Goal: Check status: Check status

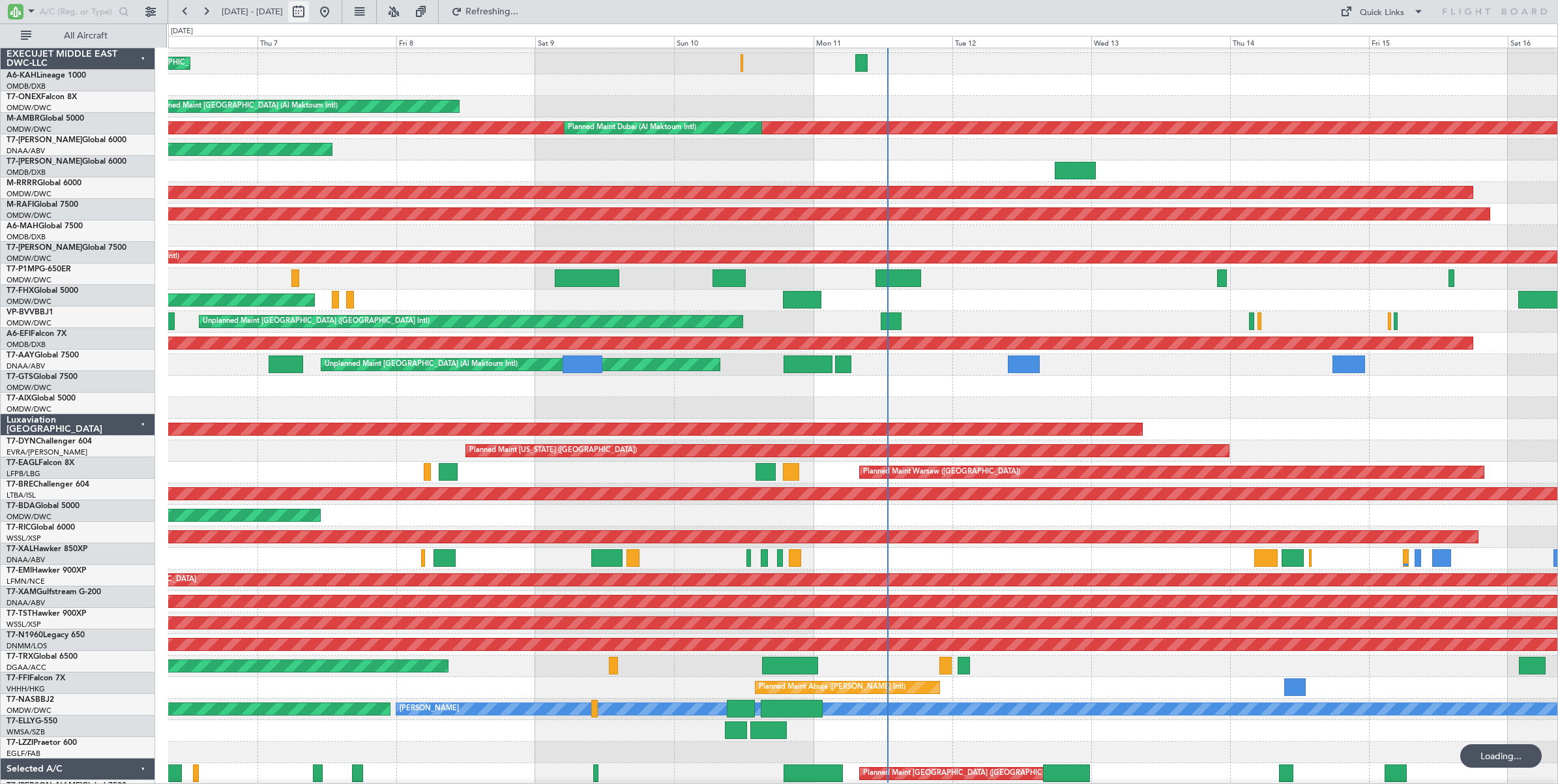
scroll to position [17, 0]
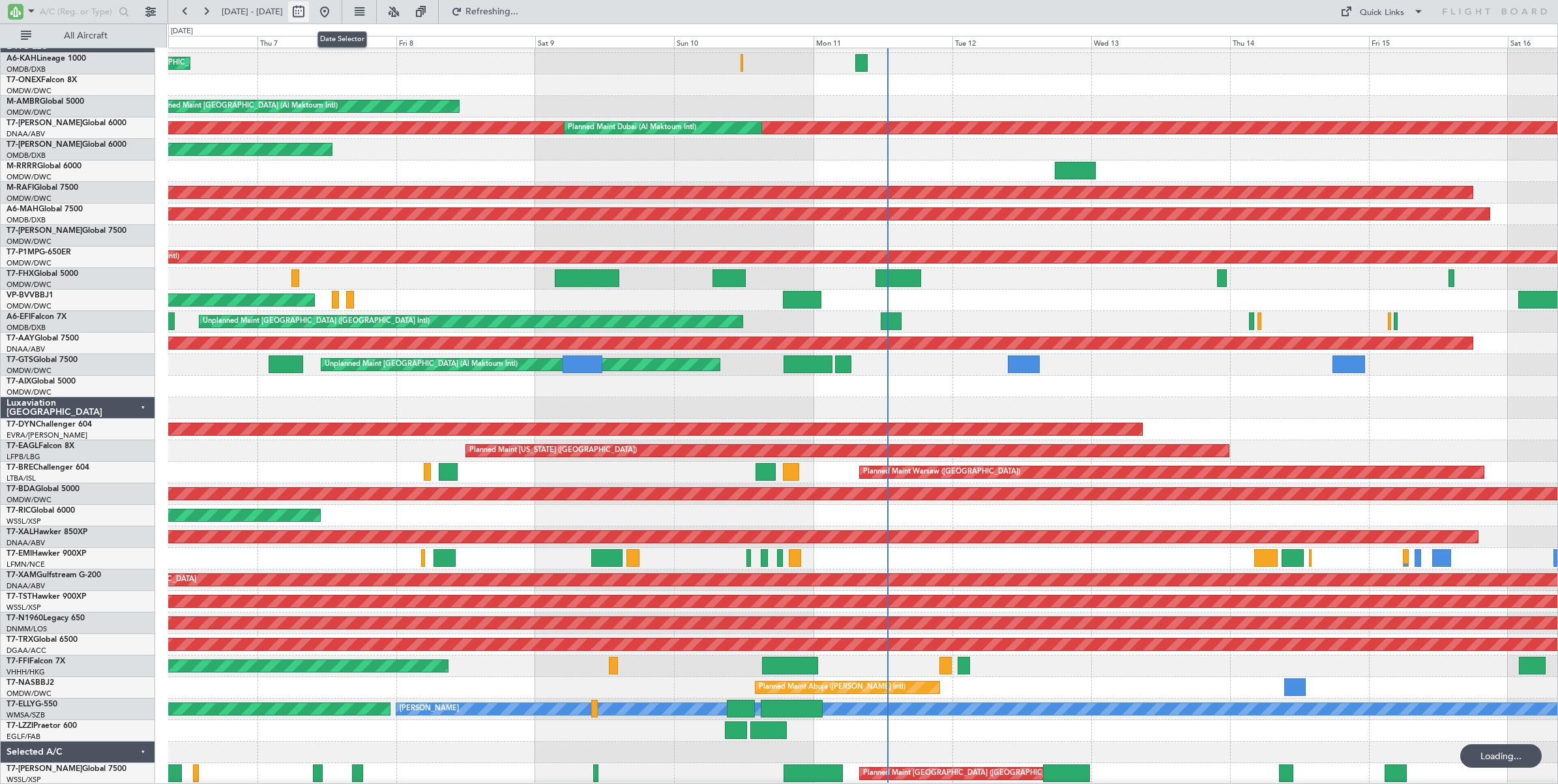
click at [309, 17] on button at bounding box center [298, 11] width 21 height 21
select select "8"
select select "2025"
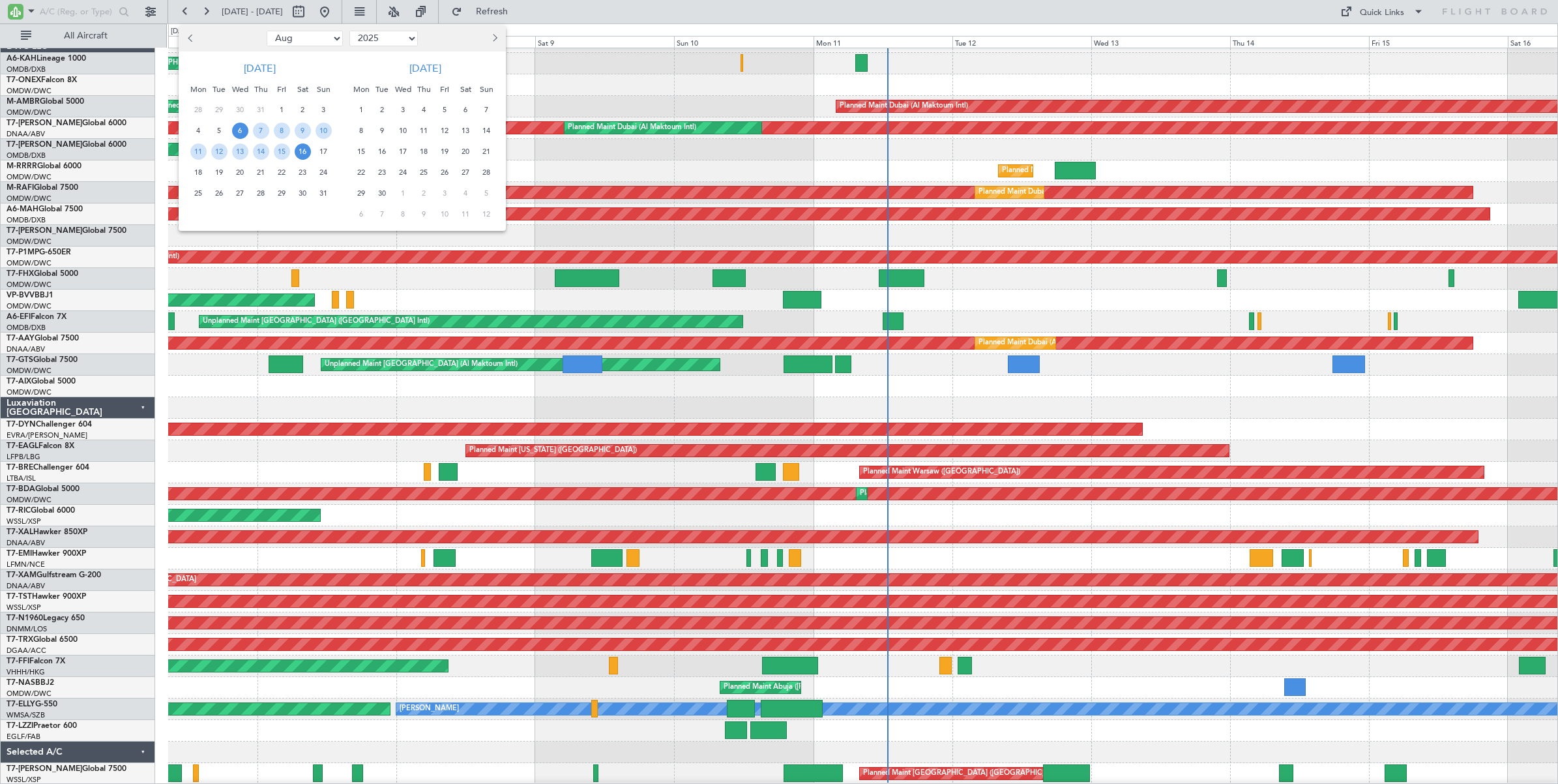
click at [580, 85] on div at bounding box center [779, 392] width 1558 height 784
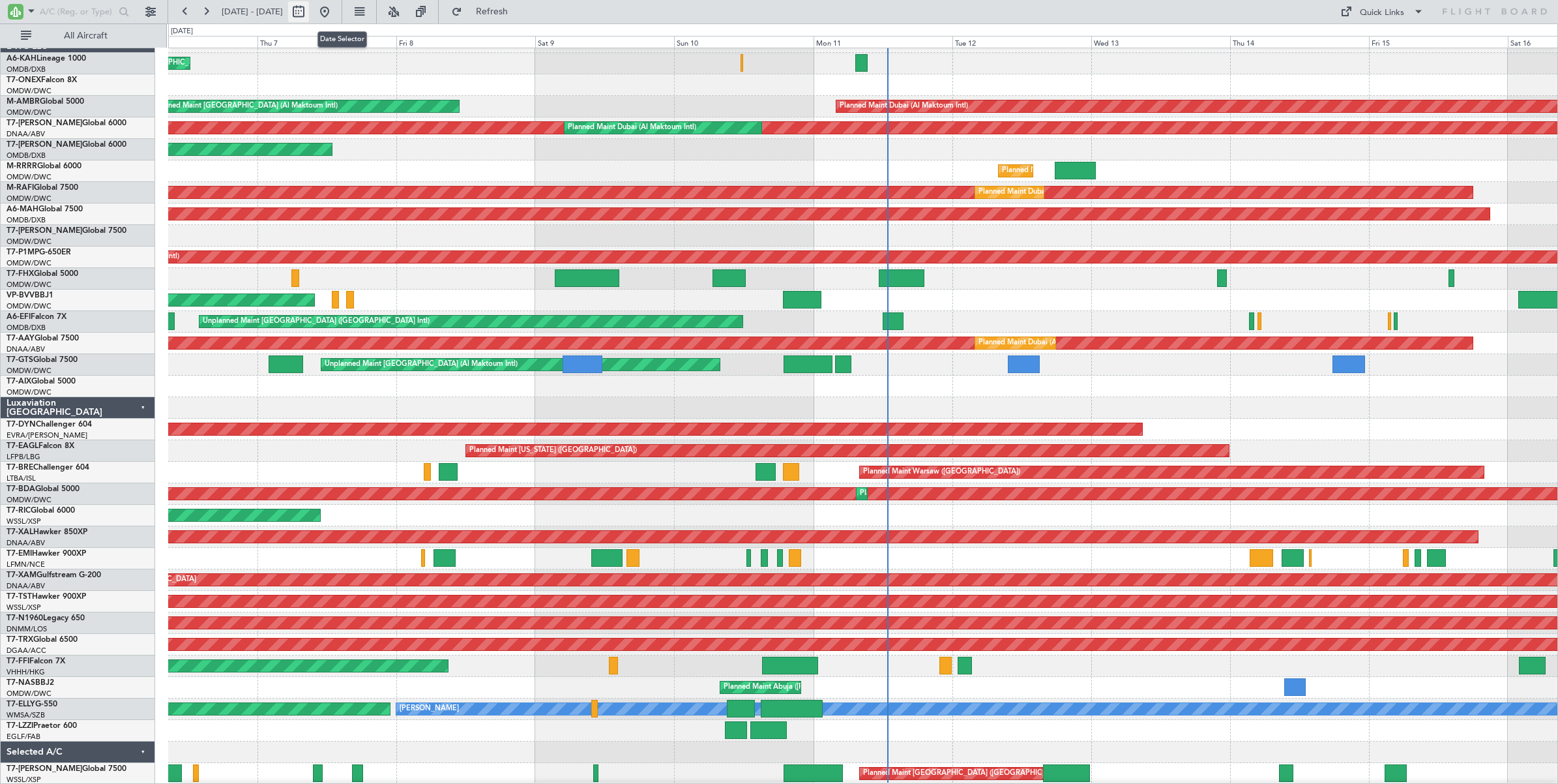
click at [309, 15] on button at bounding box center [298, 11] width 21 height 21
select select "8"
select select "2025"
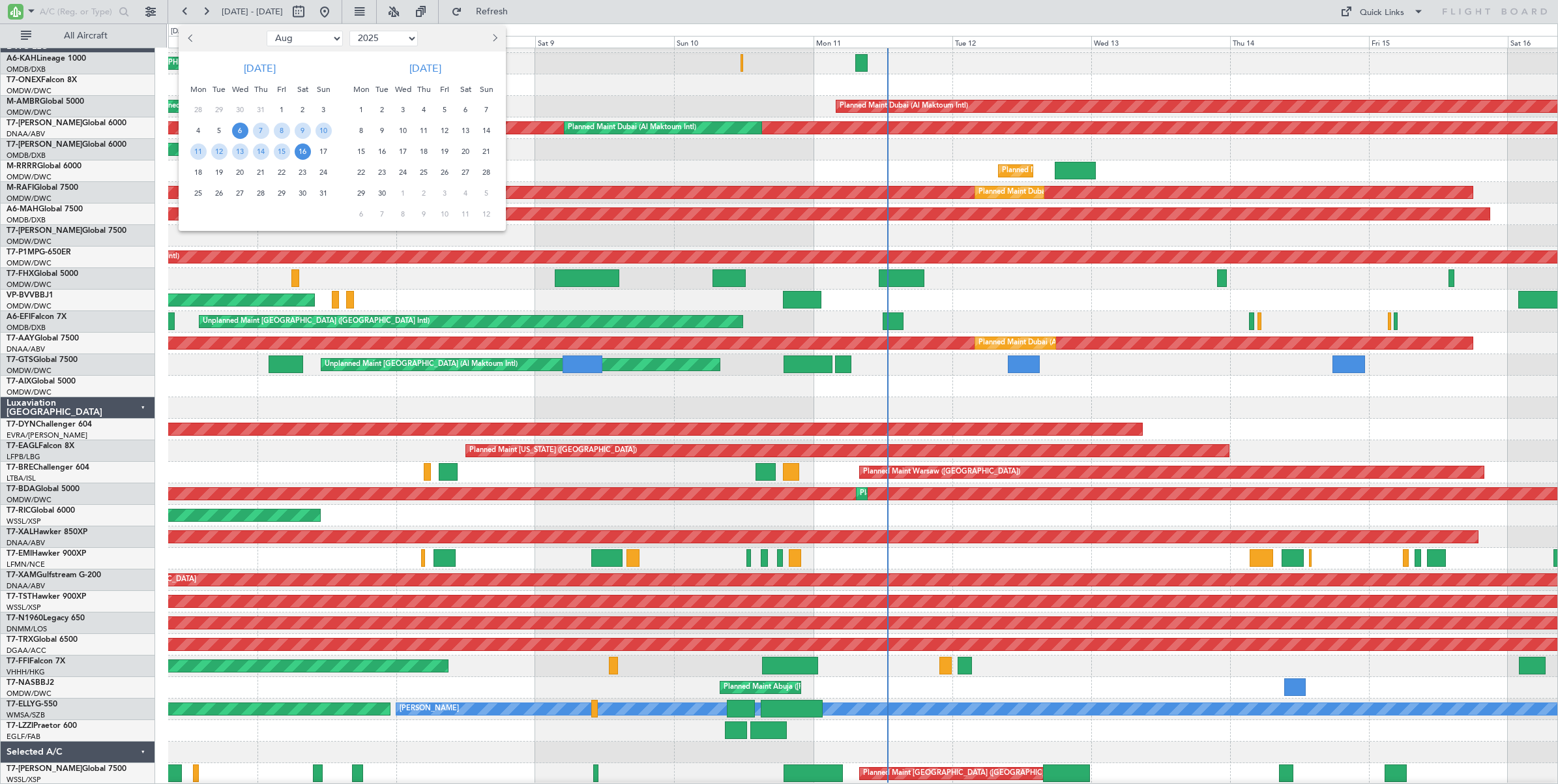
click at [572, 84] on div at bounding box center [779, 392] width 1558 height 784
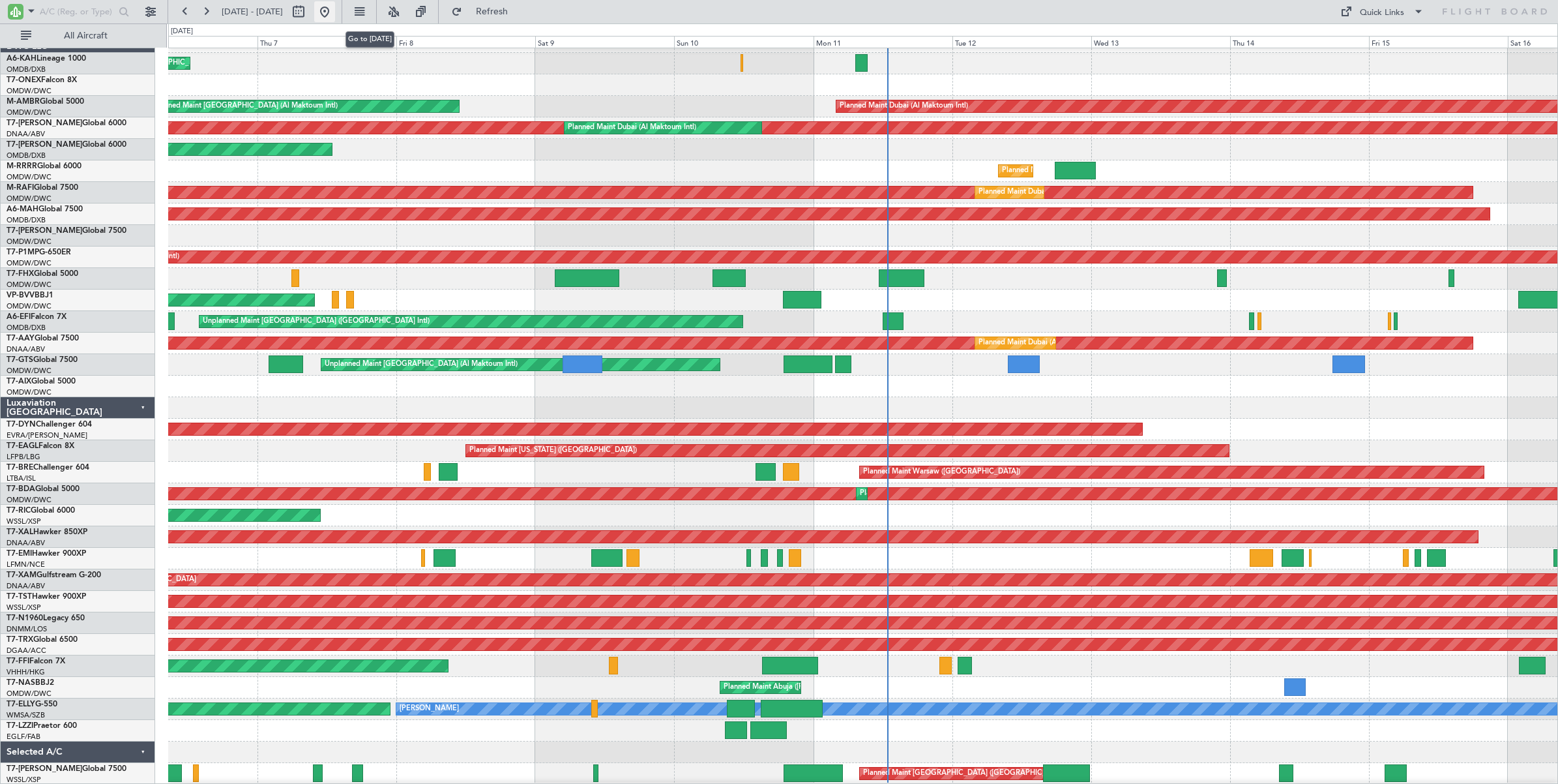
click at [335, 13] on button at bounding box center [325, 11] width 21 height 21
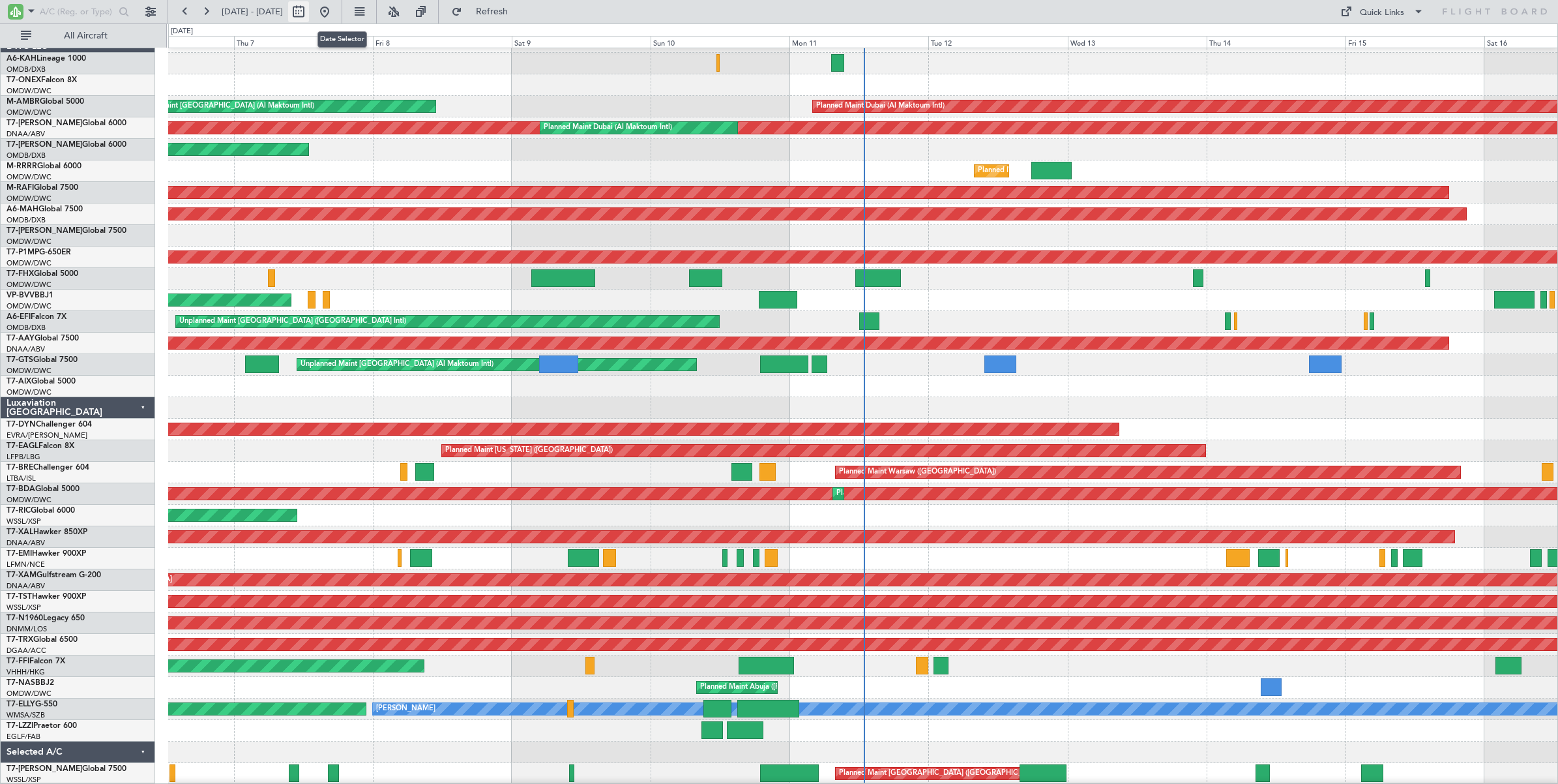
click at [309, 13] on button at bounding box center [298, 11] width 21 height 21
select select "8"
select select "2025"
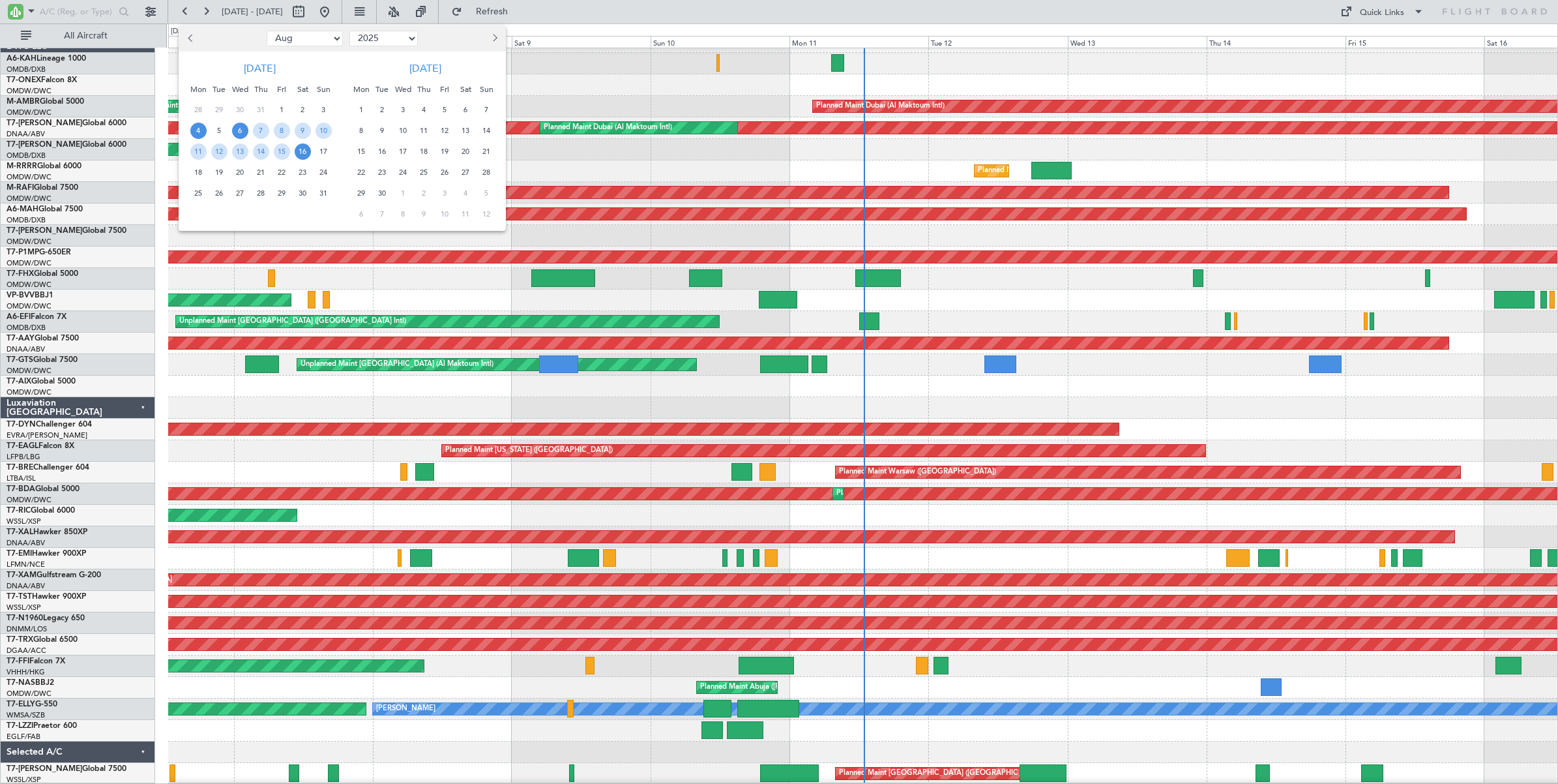
click at [197, 132] on span "4" at bounding box center [199, 131] width 17 height 17
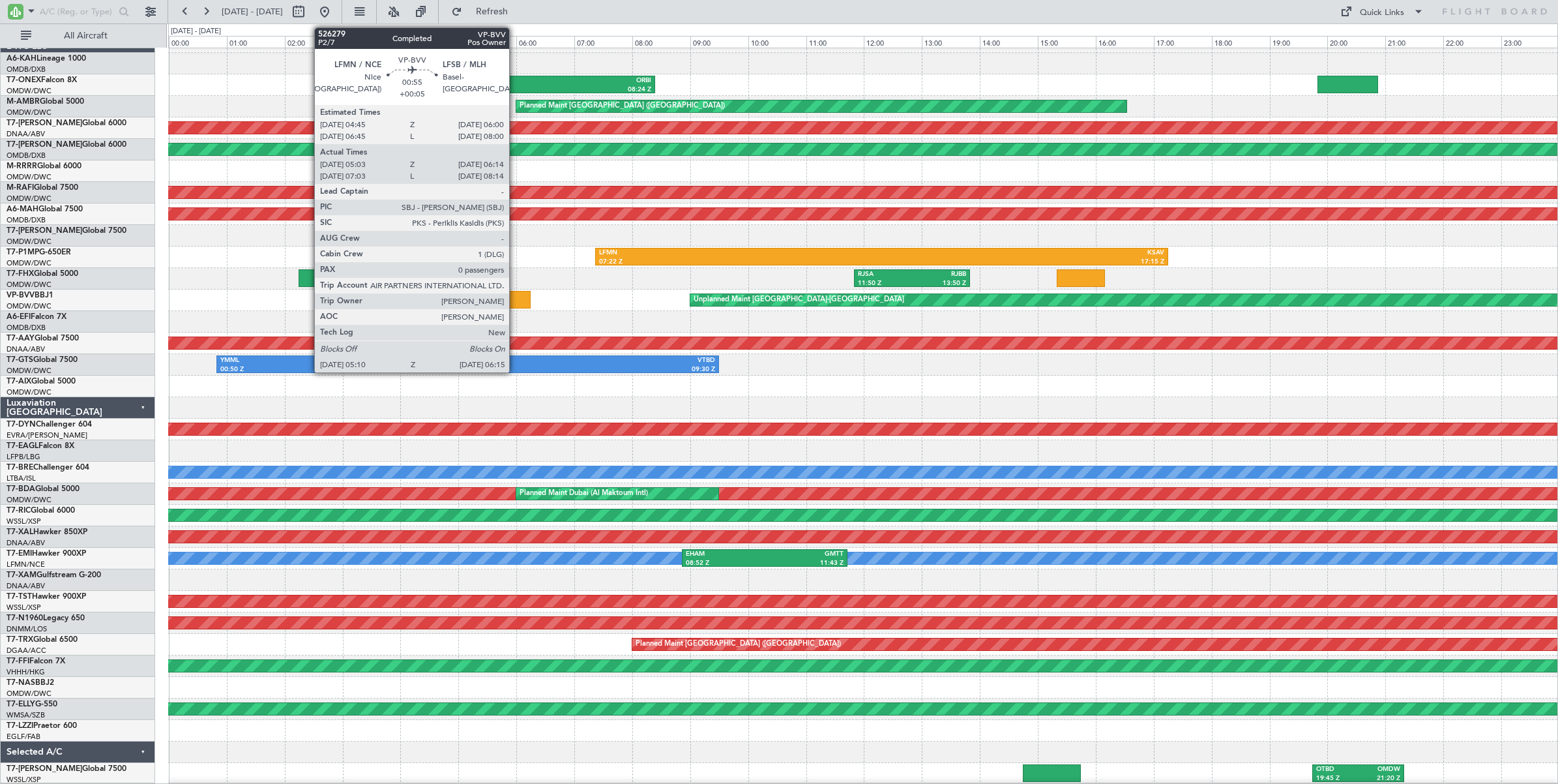
click at [515, 301] on div at bounding box center [499, 299] width 63 height 17
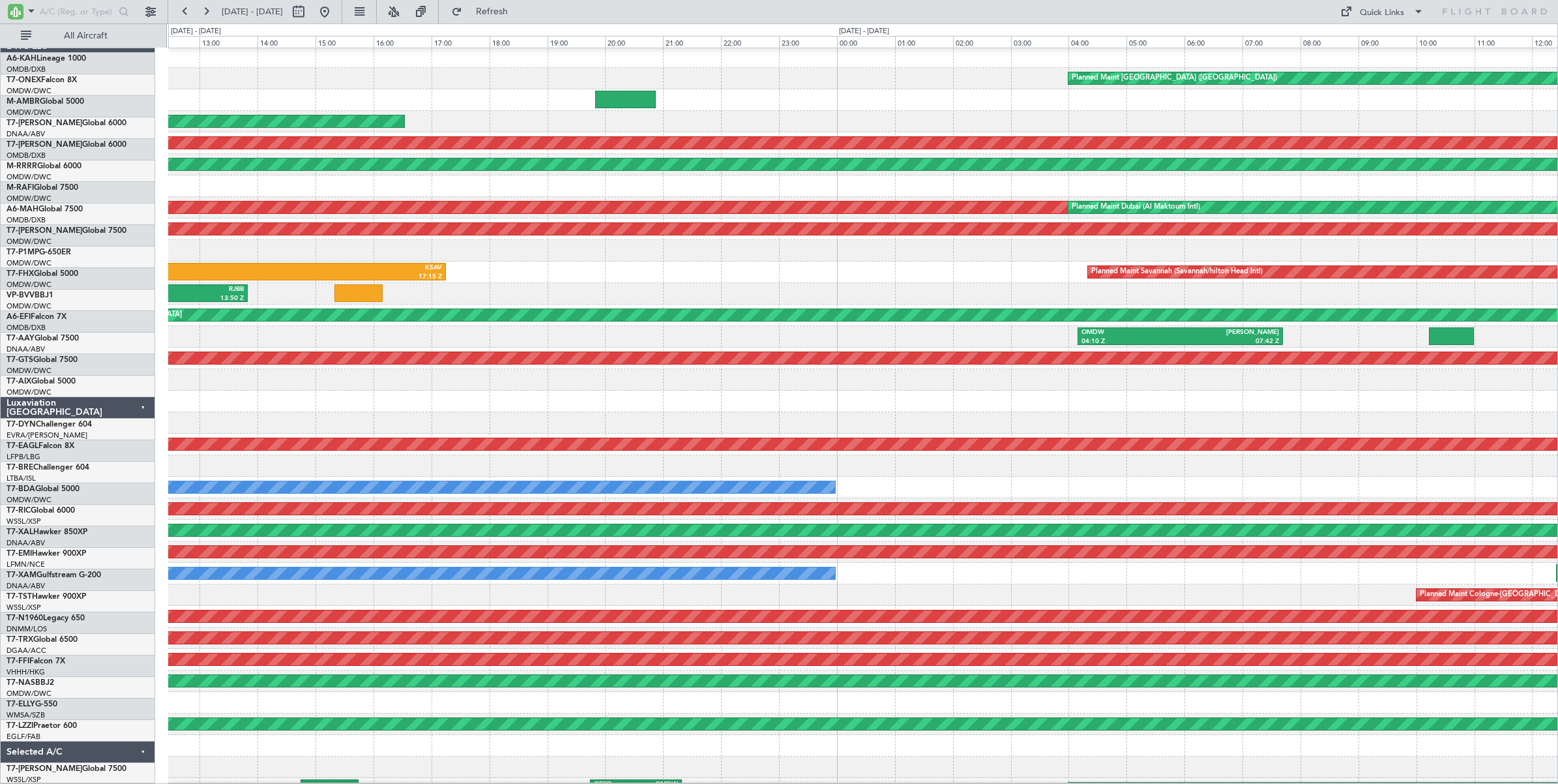
click at [206, 304] on div "Planned Maint [GEOGRAPHIC_DATA] ([GEOGRAPHIC_DATA]) ORER 13:05 Z LFMD 17:24 Z L…" at bounding box center [862, 422] width 1389 height 753
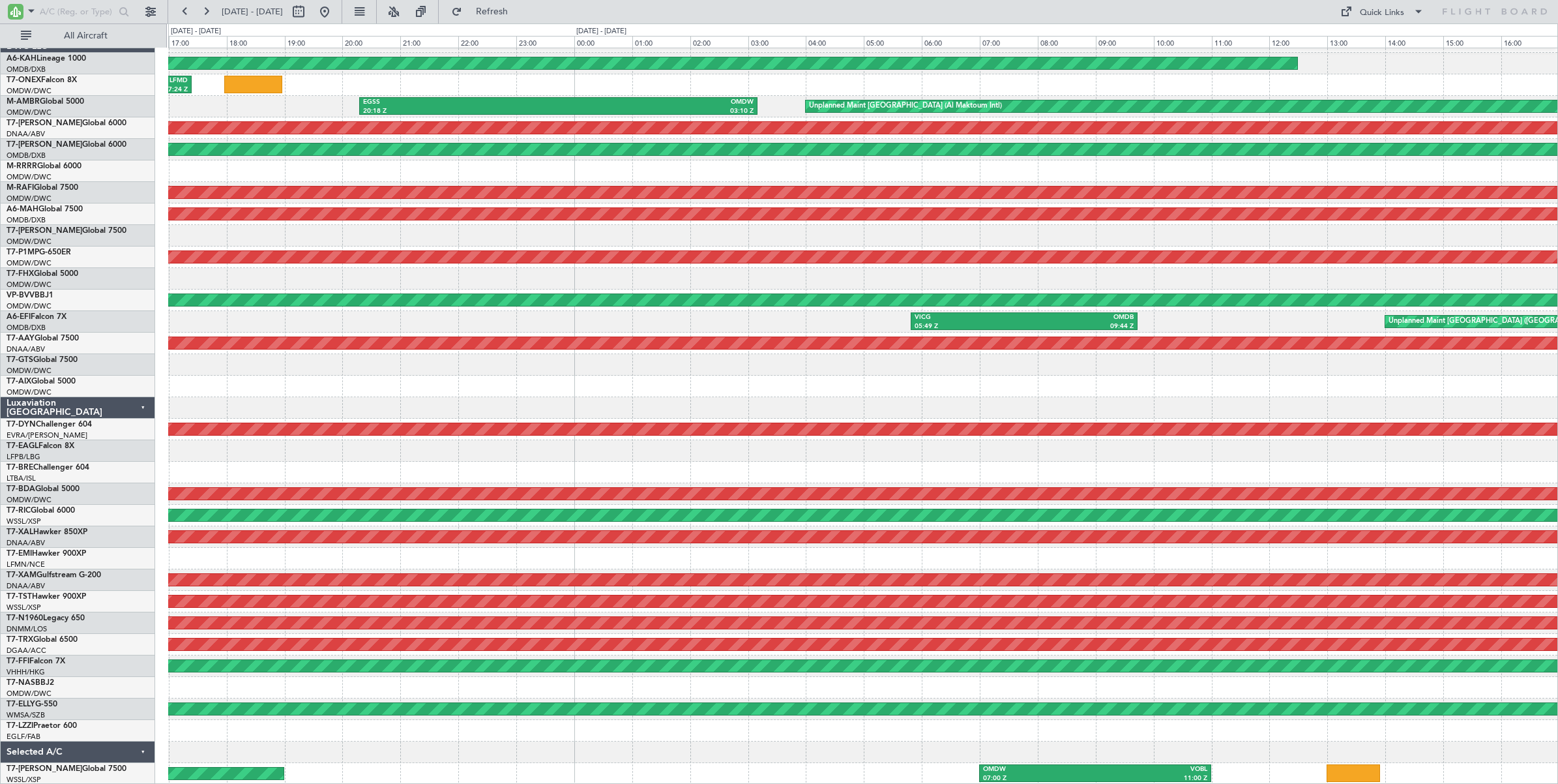
click at [200, 275] on div "Planned Maint [GEOGRAPHIC_DATA] ([GEOGRAPHIC_DATA]) ORER 13:05 Z LFMD 17:24 Z E…" at bounding box center [862, 407] width 1389 height 753
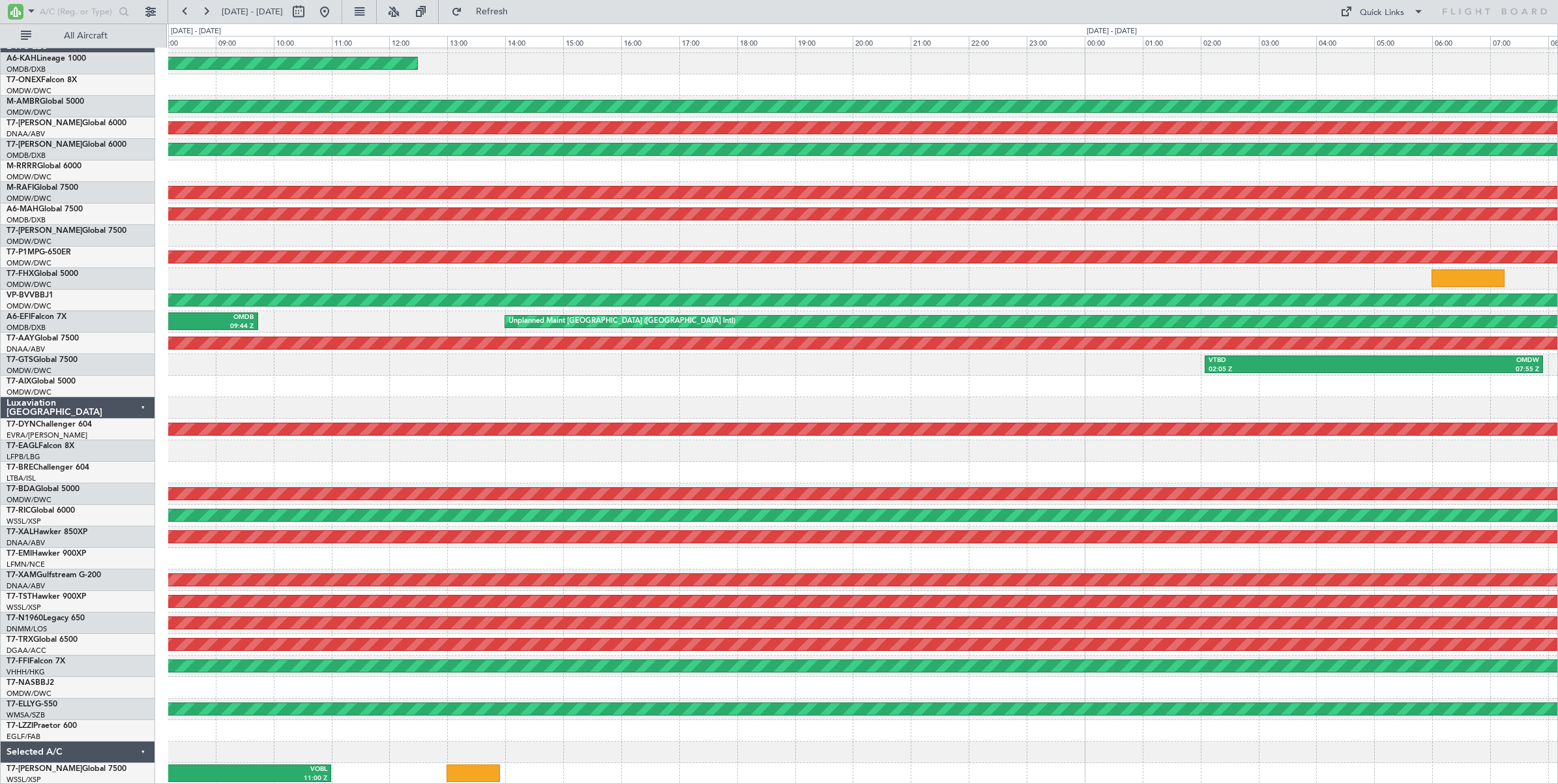
click at [154, 269] on div "Planned Maint [GEOGRAPHIC_DATA] ([GEOGRAPHIC_DATA]) Unplanned Maint [GEOGRAPHIC…" at bounding box center [779, 403] width 1558 height 760
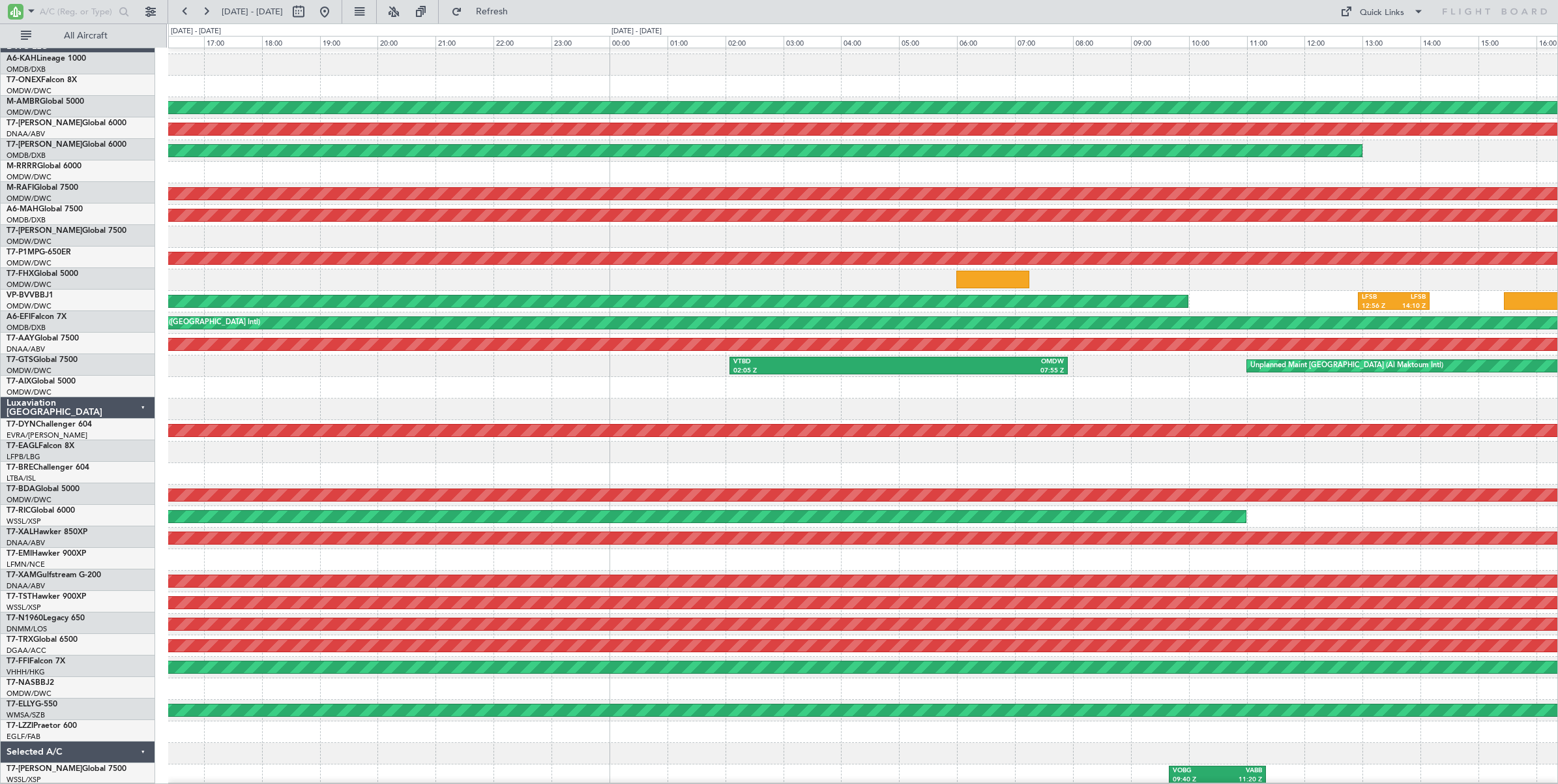
scroll to position [17, 0]
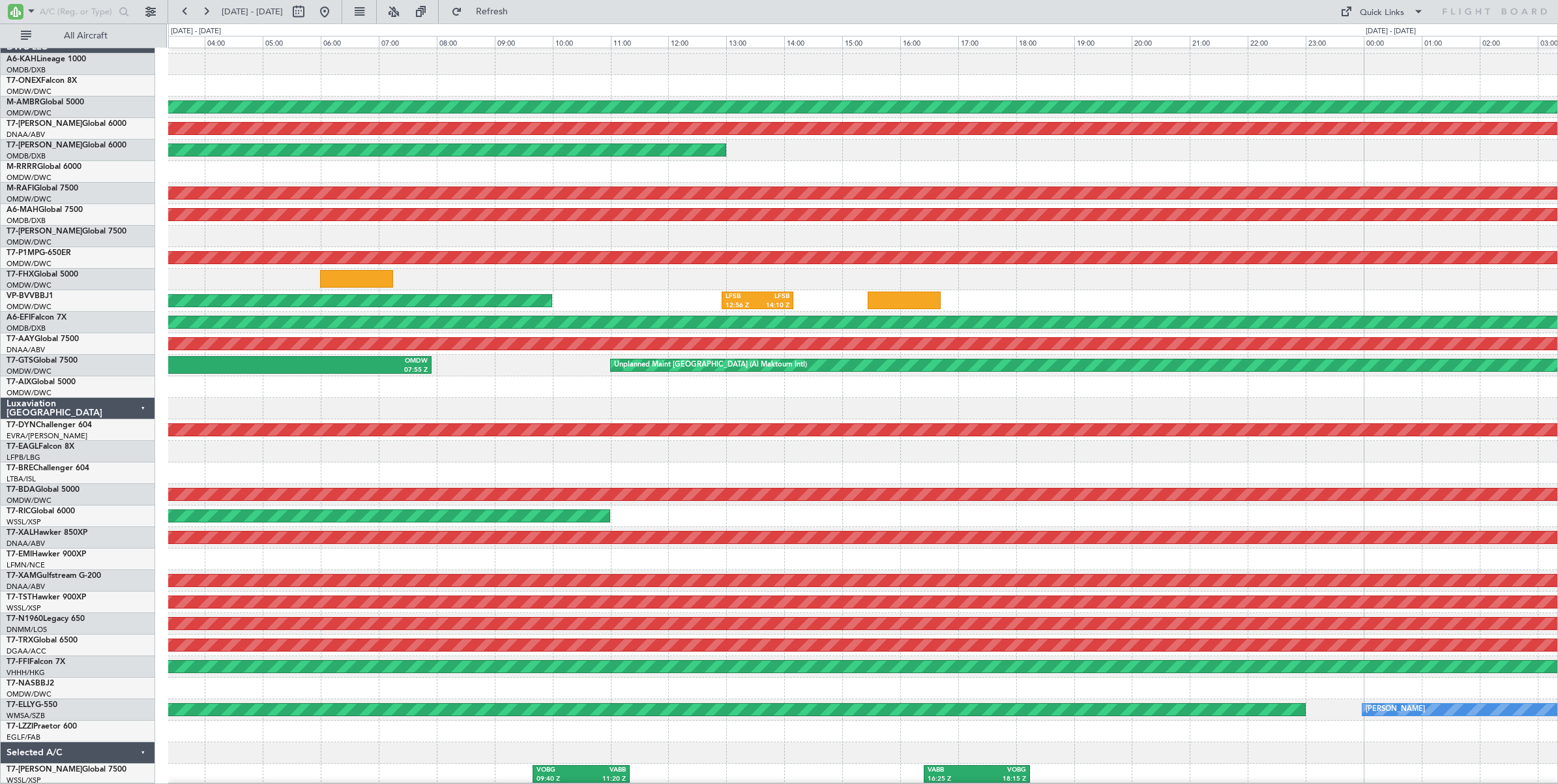
click at [612, 287] on div at bounding box center [862, 279] width 1389 height 21
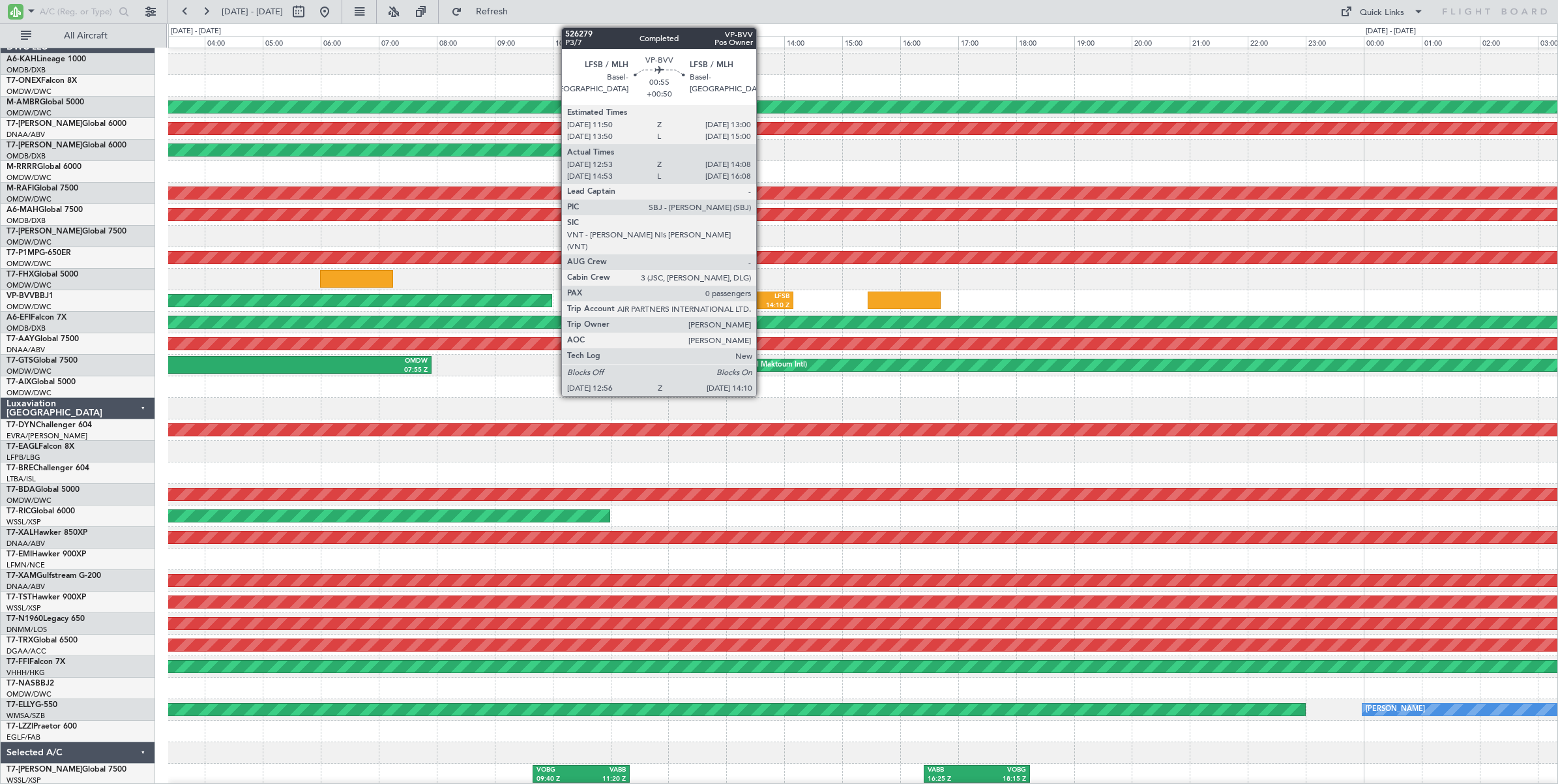
click at [763, 299] on div "LFSB" at bounding box center [773, 297] width 32 height 9
click at [764, 299] on div "LFSB" at bounding box center [773, 297] width 32 height 9
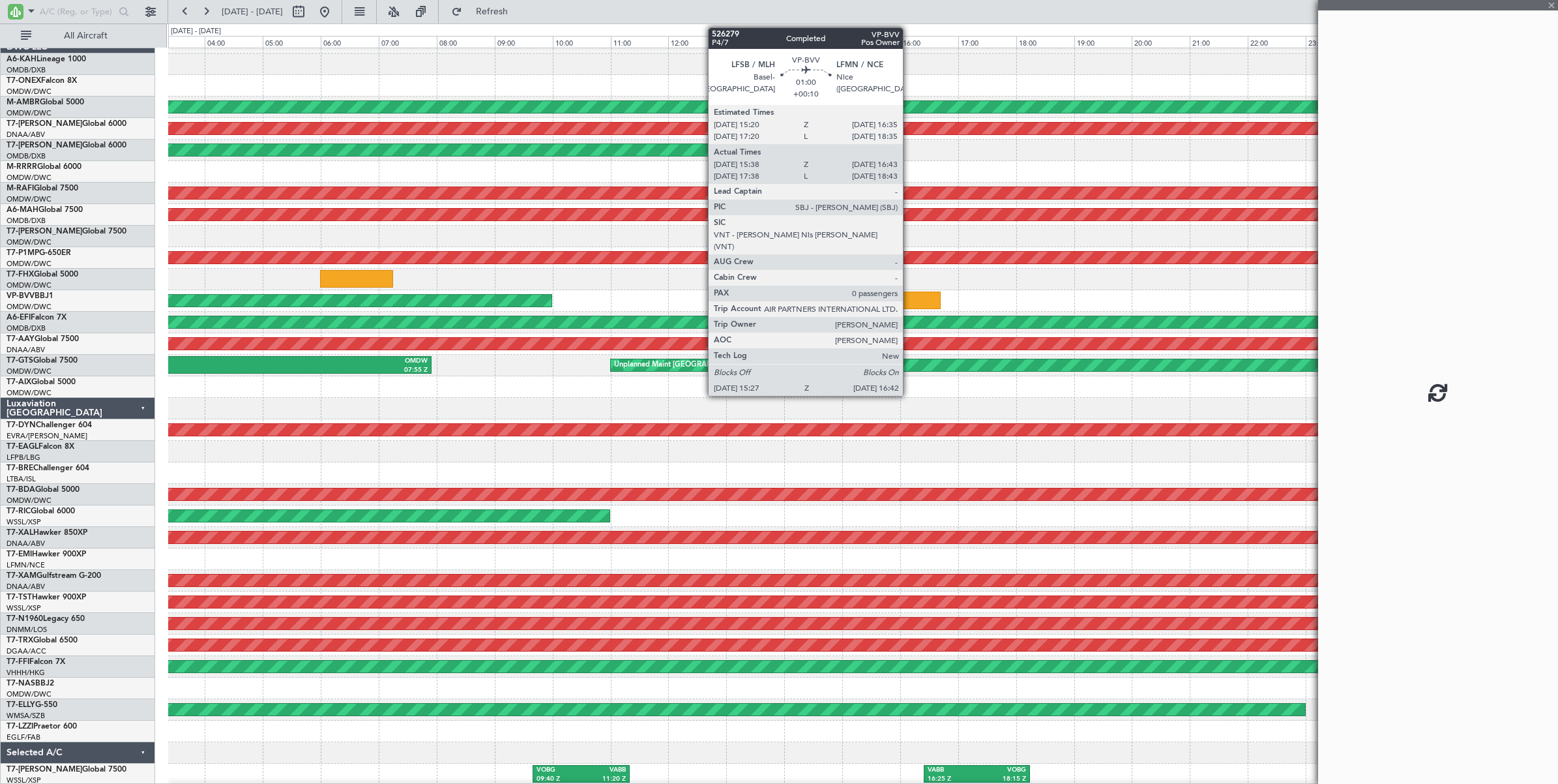
click at [910, 304] on div at bounding box center [904, 300] width 73 height 17
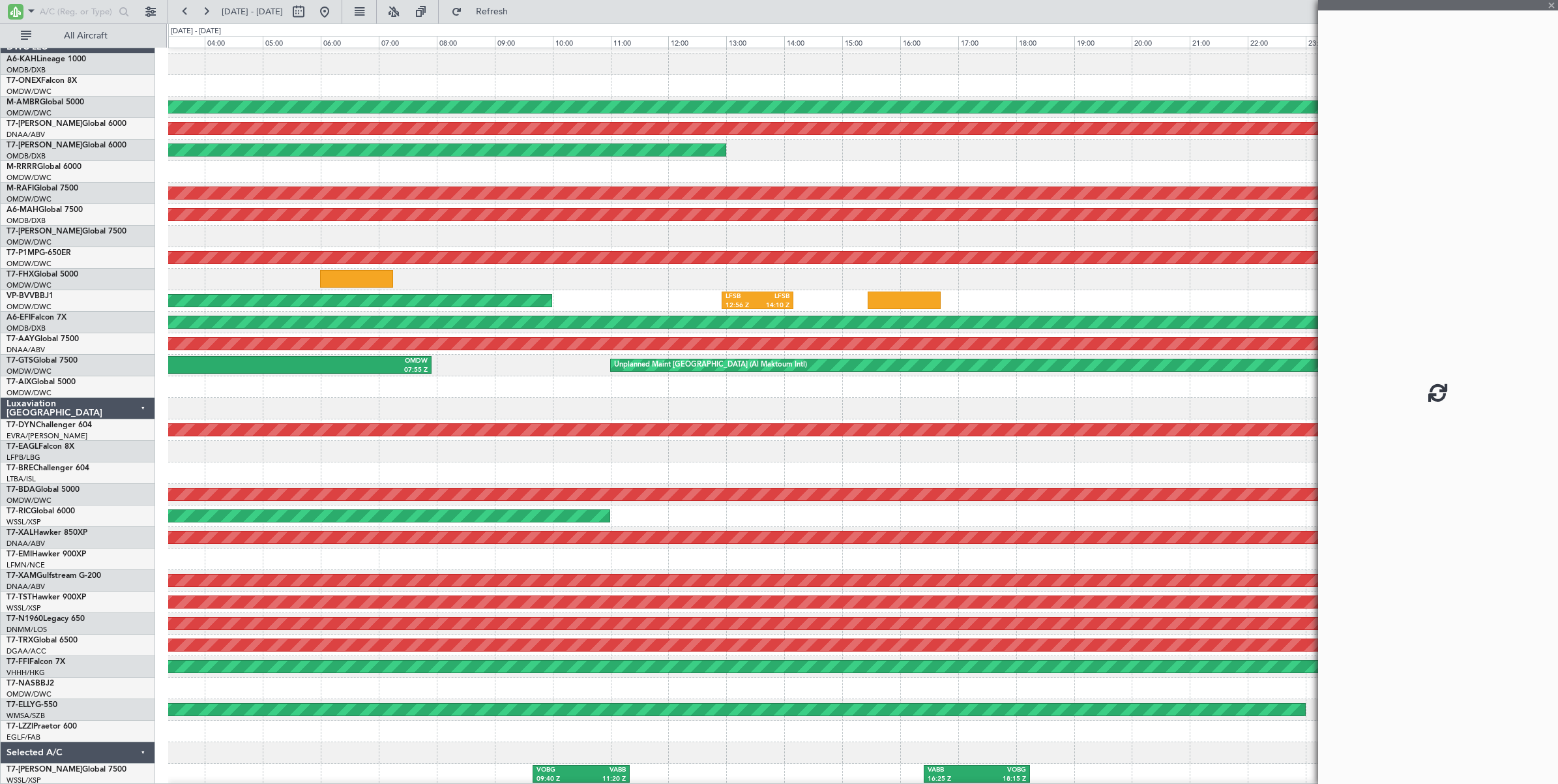
click at [910, 302] on div at bounding box center [904, 300] width 73 height 17
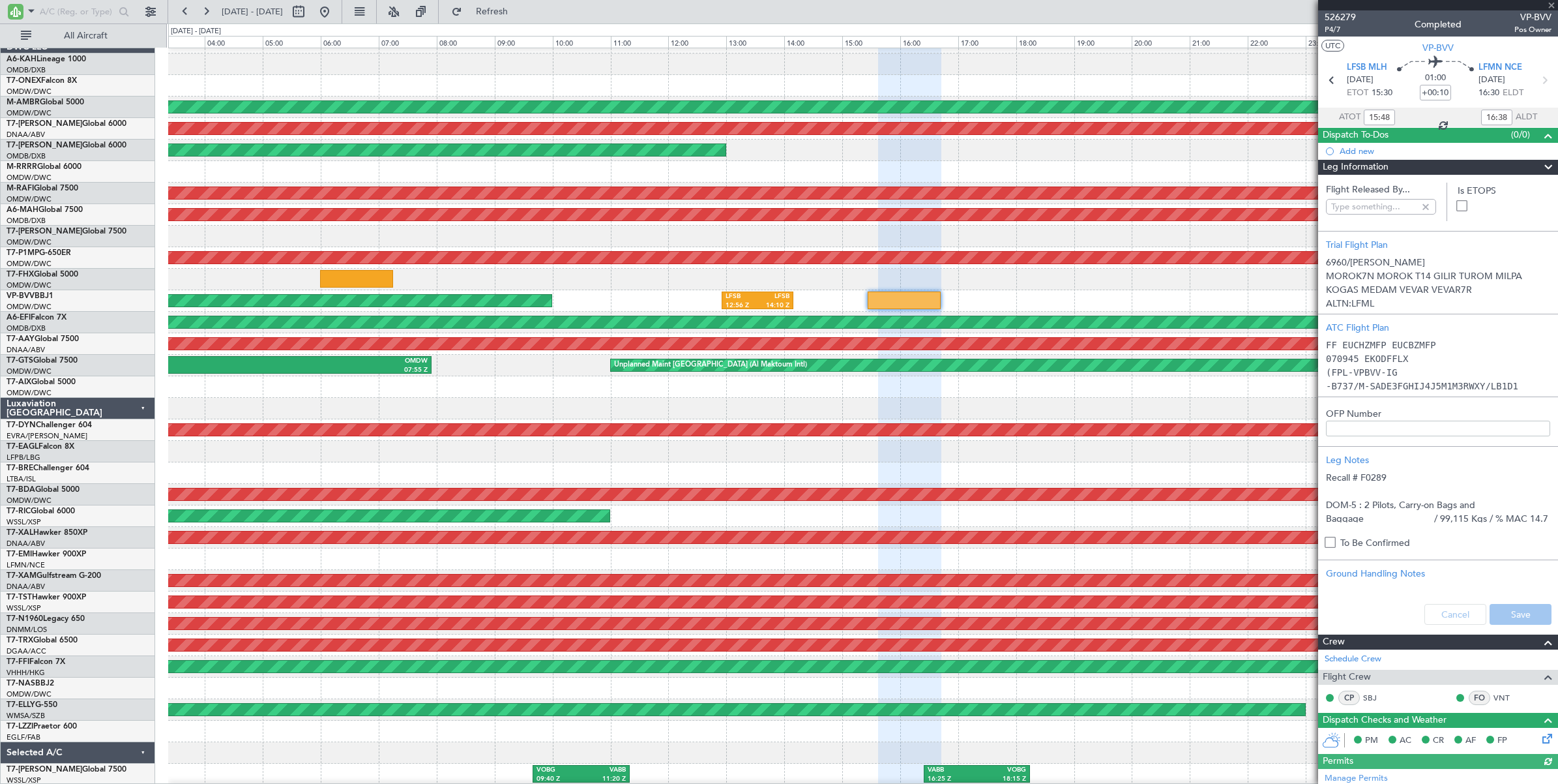
type input "Dherander Fithani (DHF)"
type input "6960"
type input "Dherander Fithani (DHF)"
type input "6960"
type input "Dherander Fithani (DHF)"
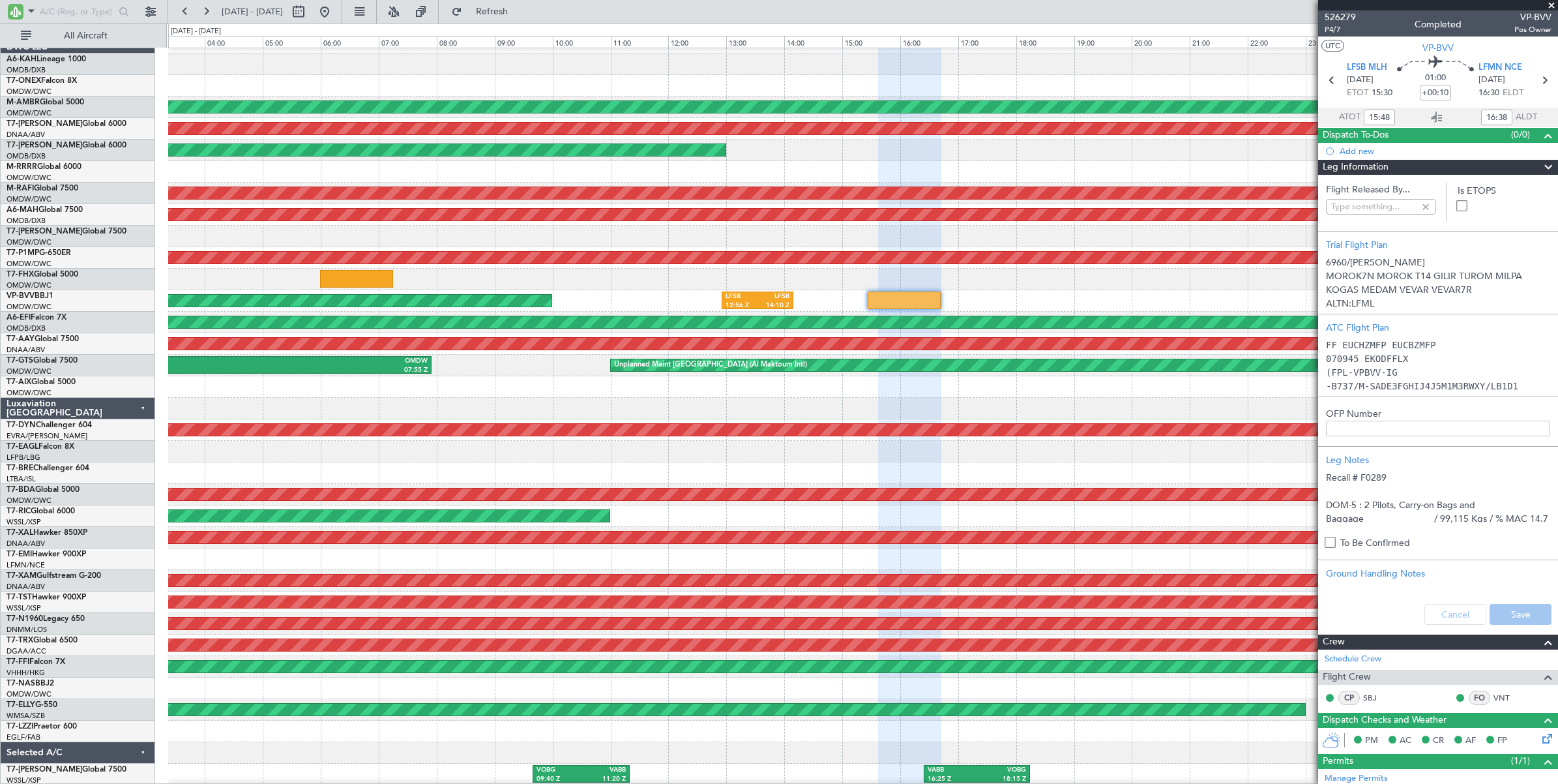
type input "6960"
